Goal: Task Accomplishment & Management: Use online tool/utility

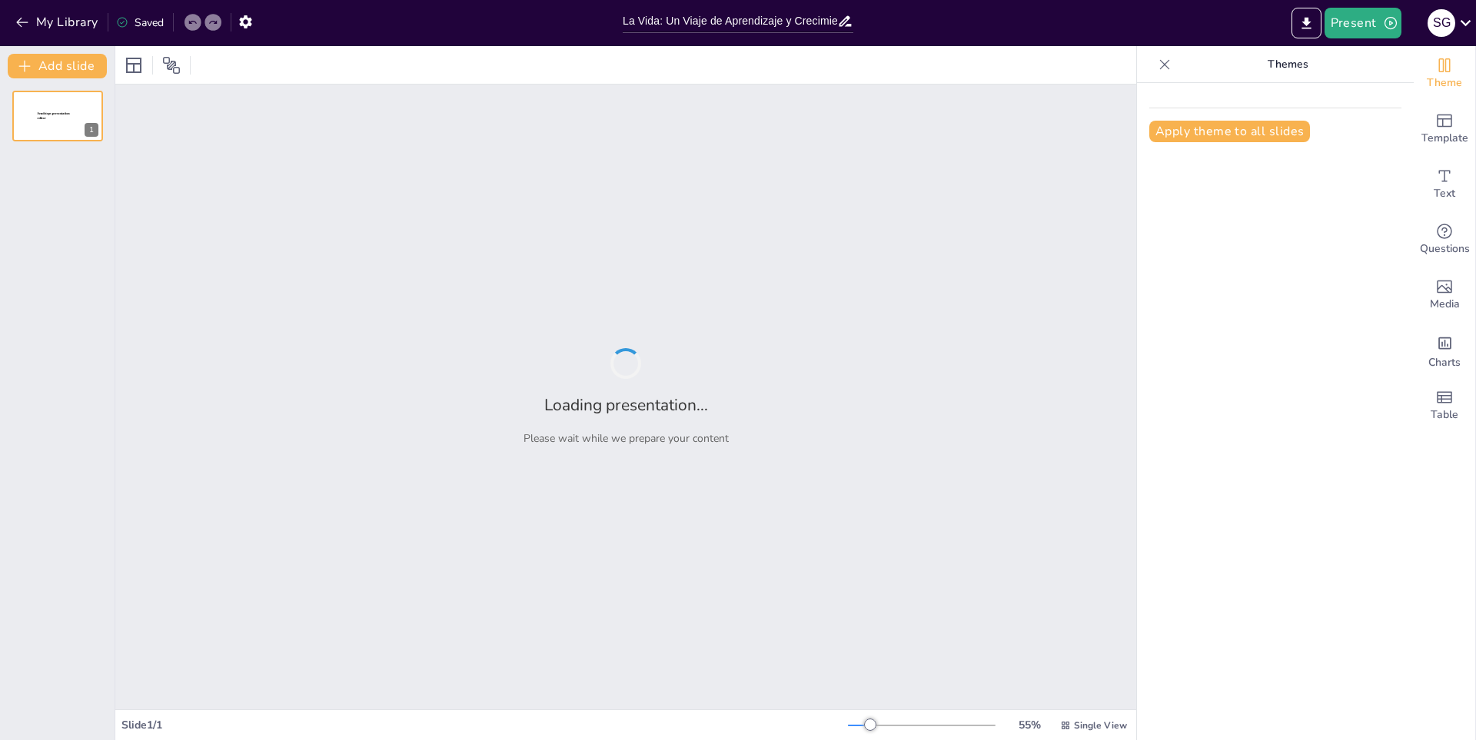
type input "La Vida: Un Viaje de Aprendizaje y Crecimiento"
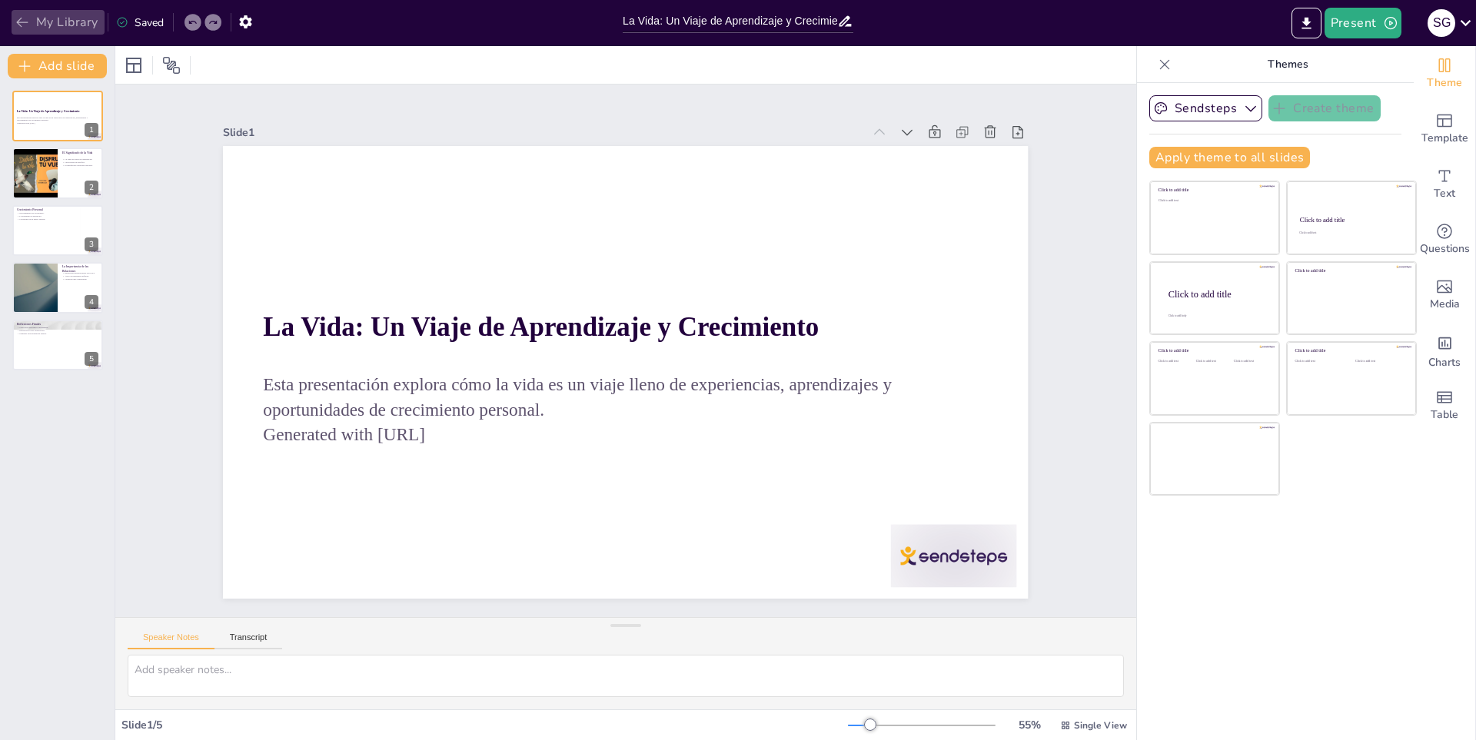
click at [44, 18] on button "My Library" at bounding box center [58, 22] width 93 height 25
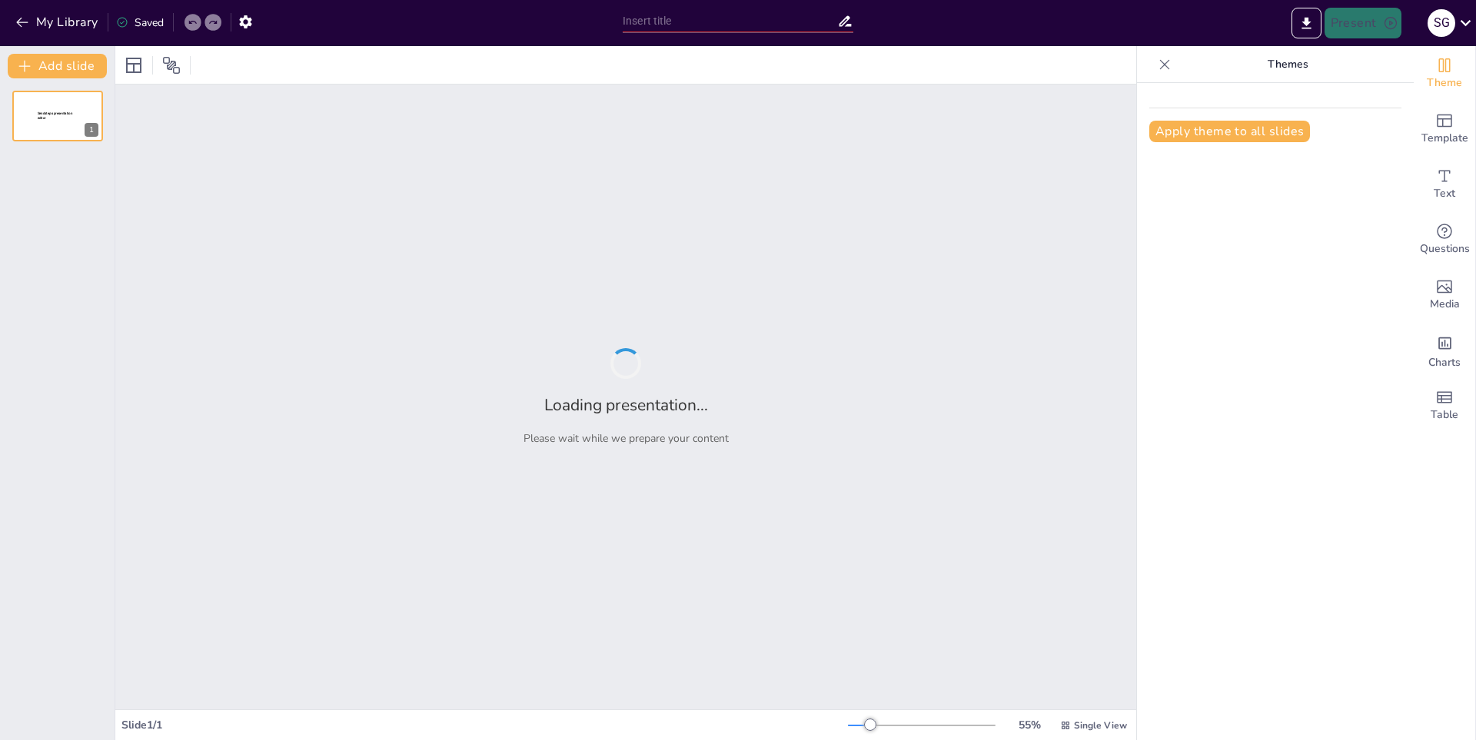
type input "Innovaciones y Avances Tecnológicos a Nivel Mundial"
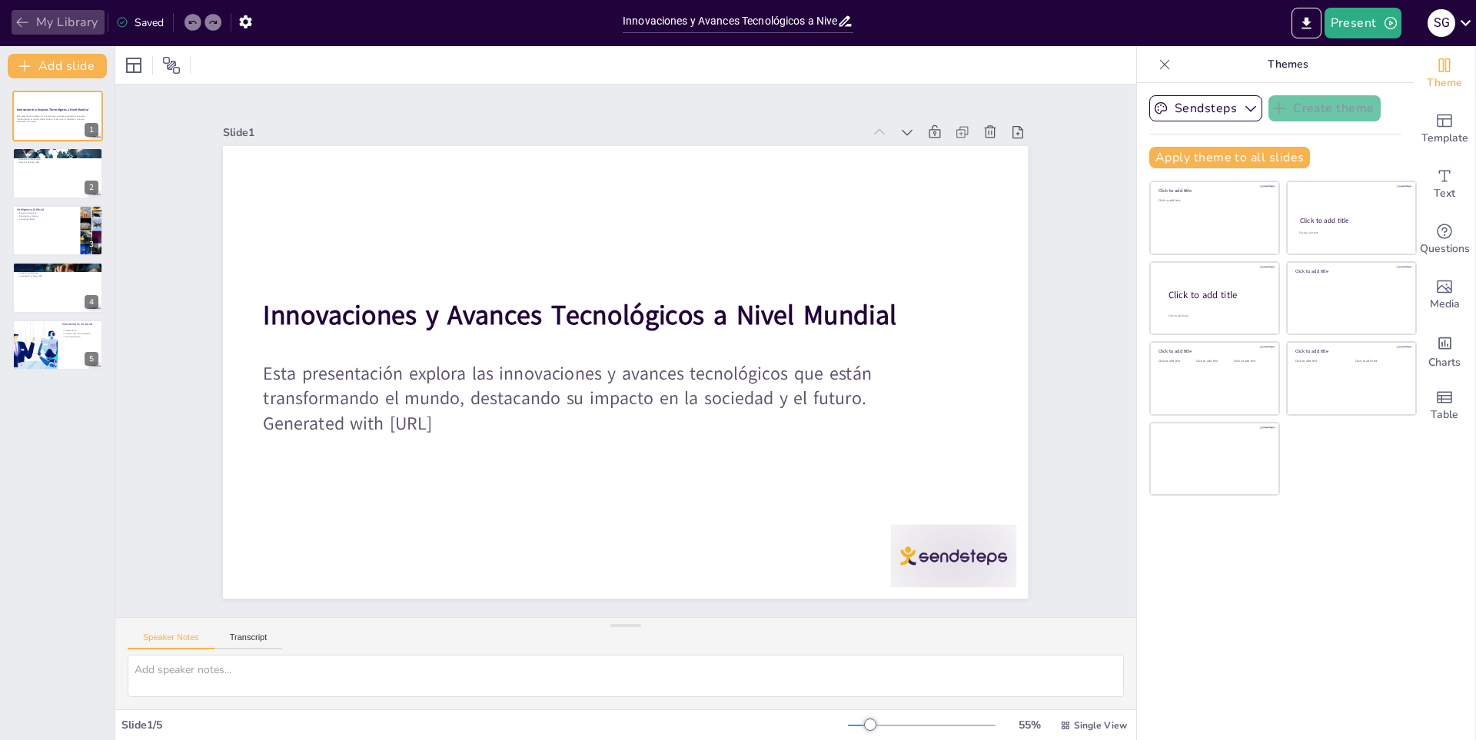
click at [57, 23] on button "My Library" at bounding box center [58, 22] width 93 height 25
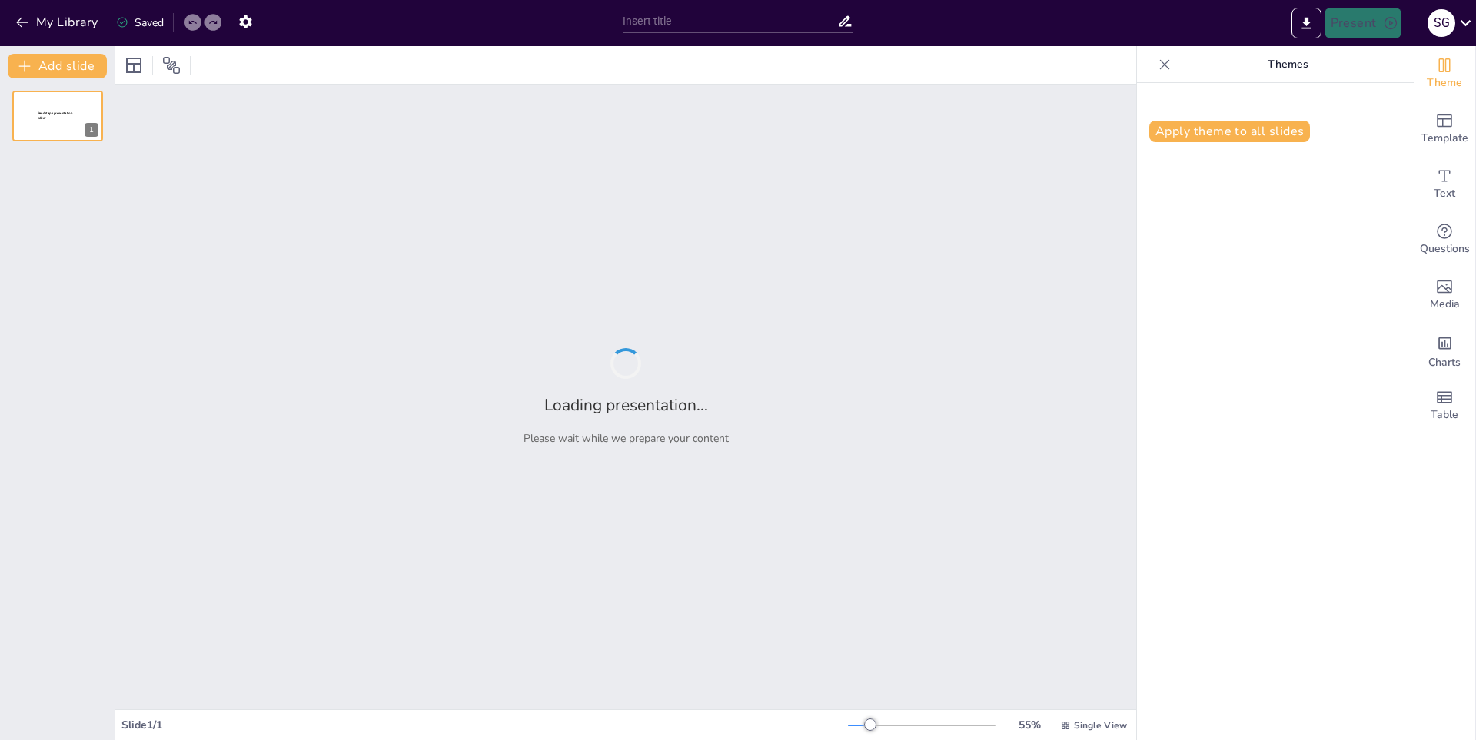
type input "Beneficios del Voleibol para la Salud y el Bienestar"
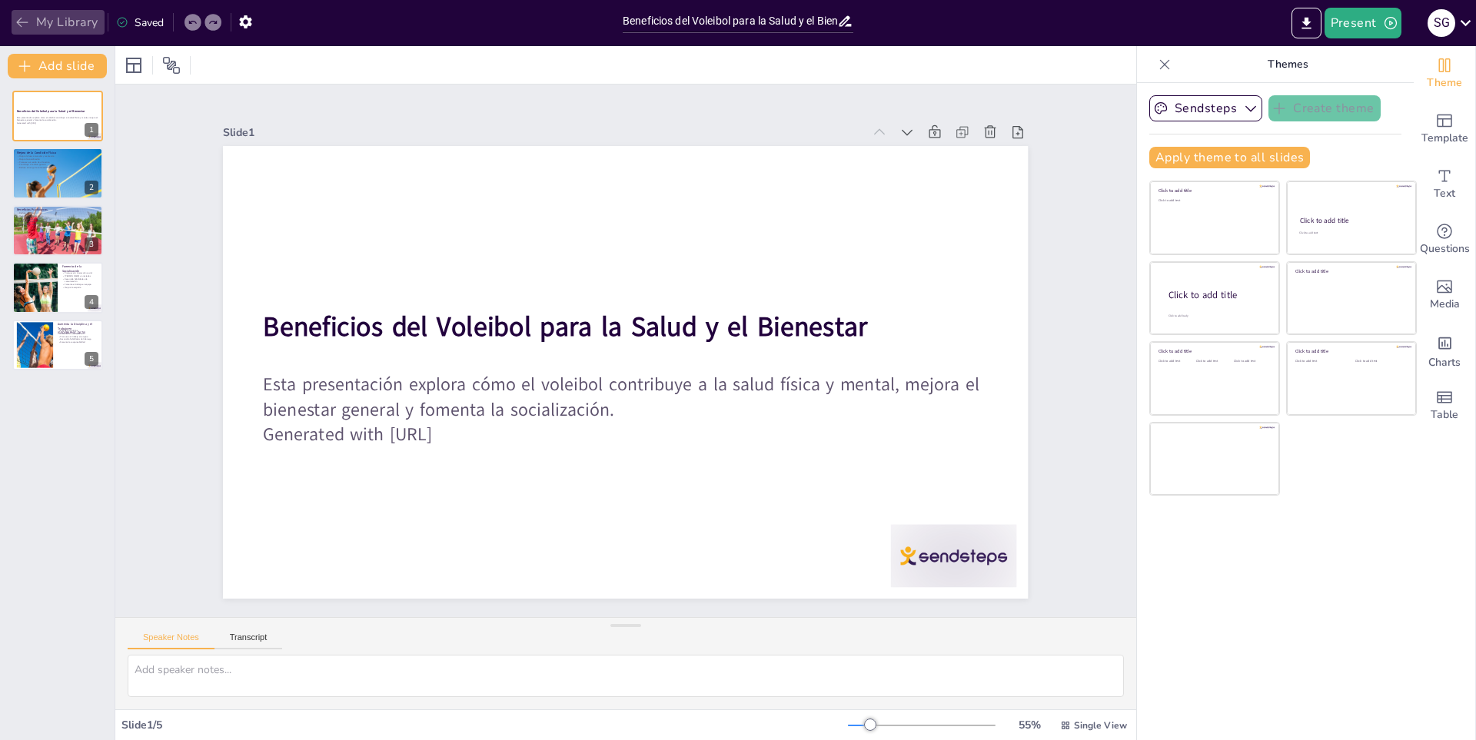
click at [47, 18] on button "My Library" at bounding box center [58, 22] width 93 height 25
